Goal: Find specific page/section: Find specific page/section

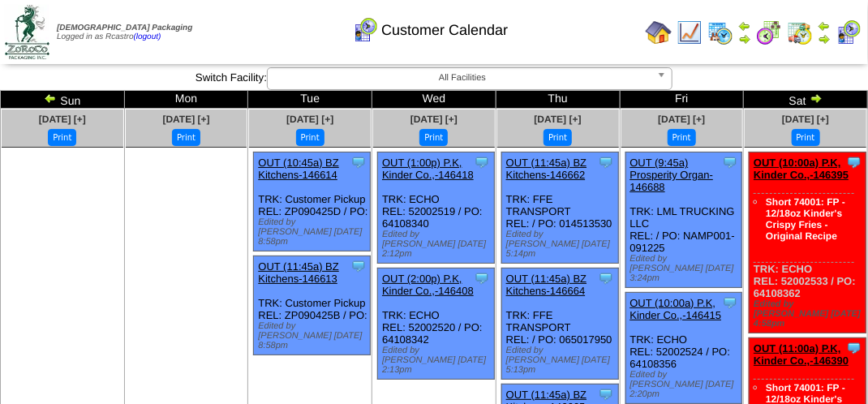
scroll to position [162, 0]
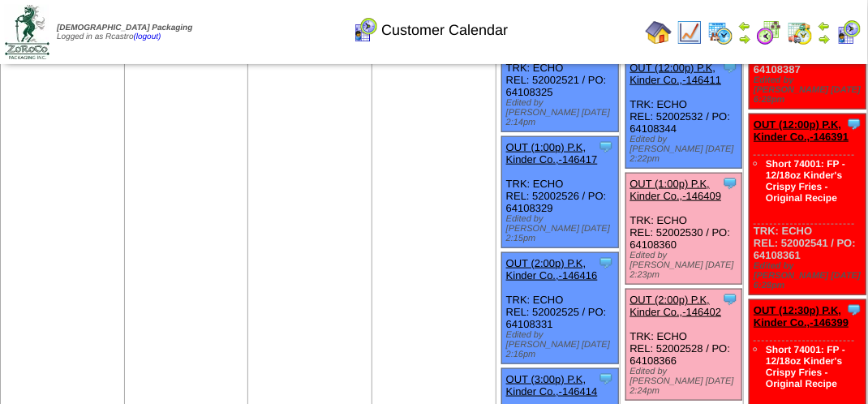
scroll to position [568, 0]
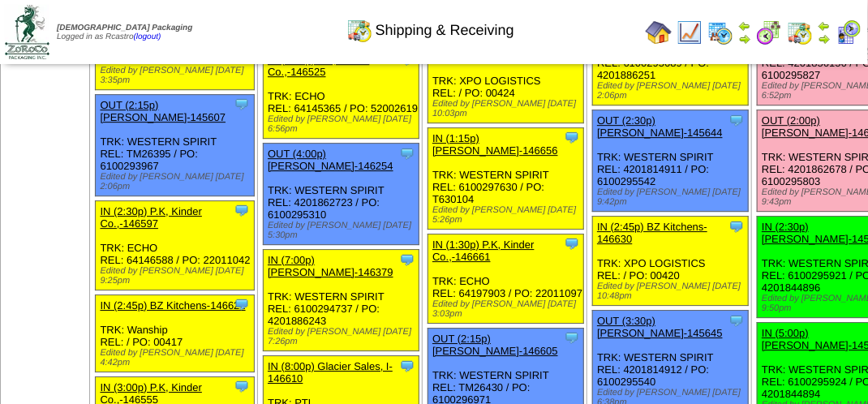
scroll to position [1703, 0]
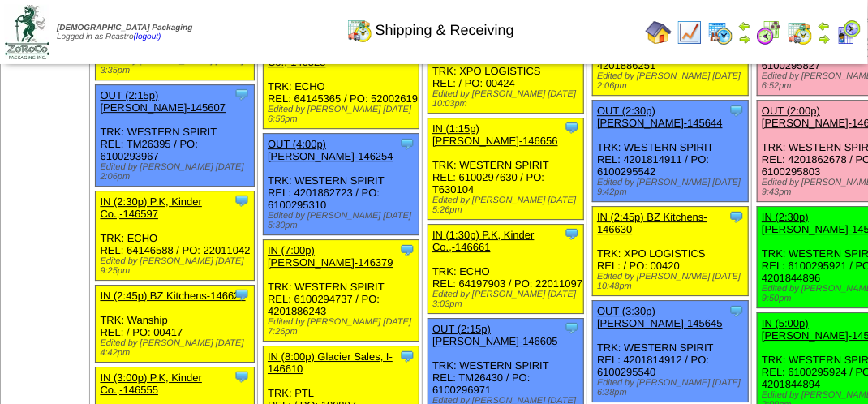
click at [588, 35] on div "Shipping & Receiving" at bounding box center [429, 24] width 495 height 45
click at [854, 40] on img at bounding box center [848, 32] width 26 height 26
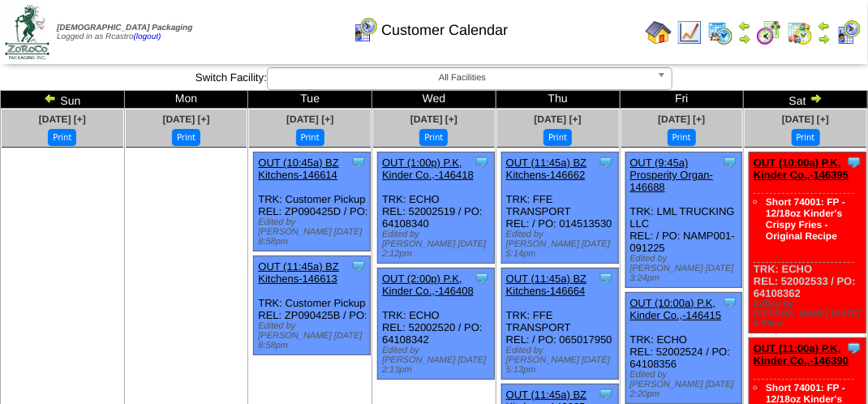
click at [822, 39] on img at bounding box center [823, 38] width 13 height 13
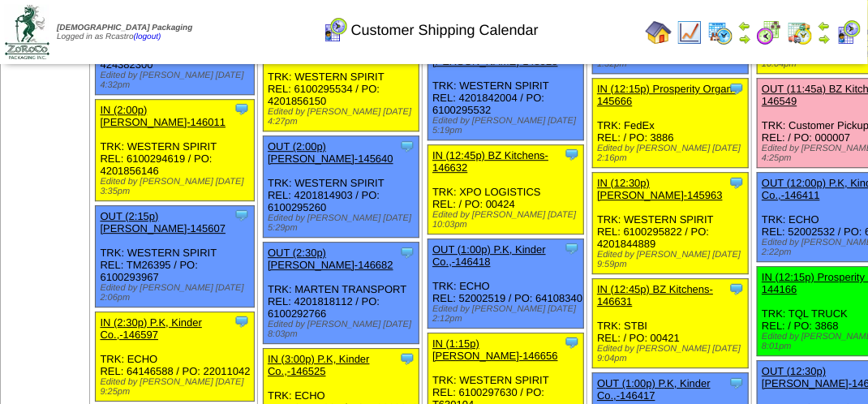
scroll to position [1622, 0]
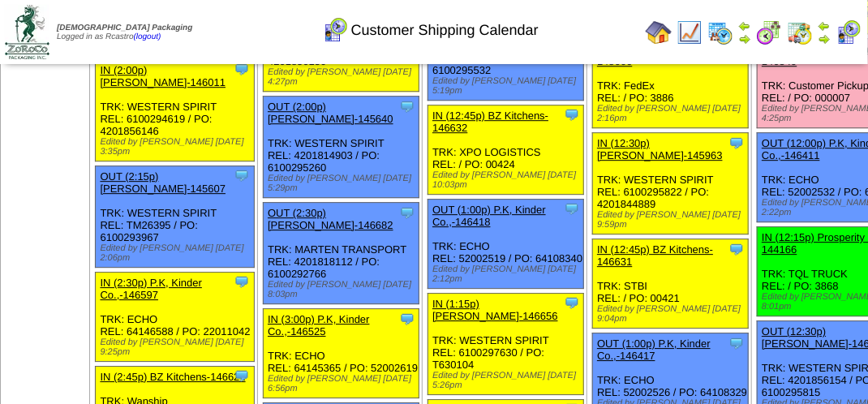
click at [757, 128] on div "Clone Item OUT (11:45a) BZ Kitchens-146549 BZ Kitchens ScheduleID: 146549 7520 …" at bounding box center [835, 83] width 156 height 89
